Goal: Information Seeking & Learning: Learn about a topic

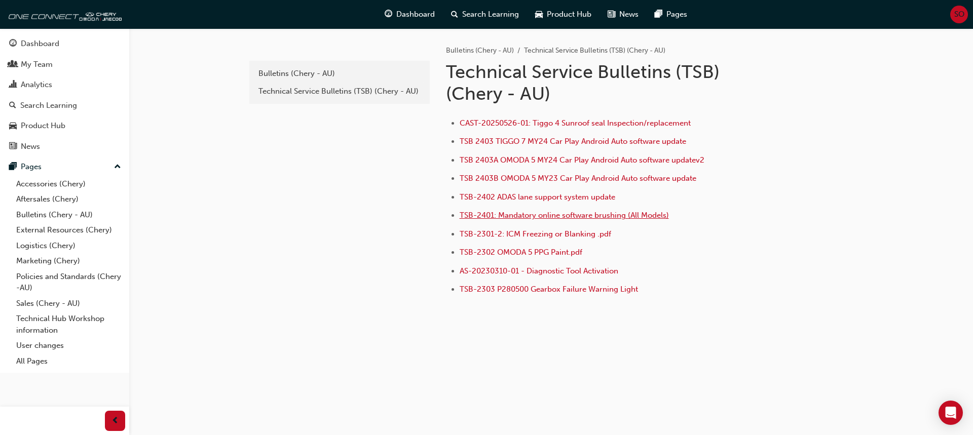
click at [549, 218] on span "TSB-2401: Mandatory online software brushing (All Models)" at bounding box center [564, 215] width 209 height 9
click at [752, 290] on li "TSB-2303 P280500 Gearbox Failure Warning Light" at bounding box center [618, 290] width 316 height 15
